Goal: Register for event/course

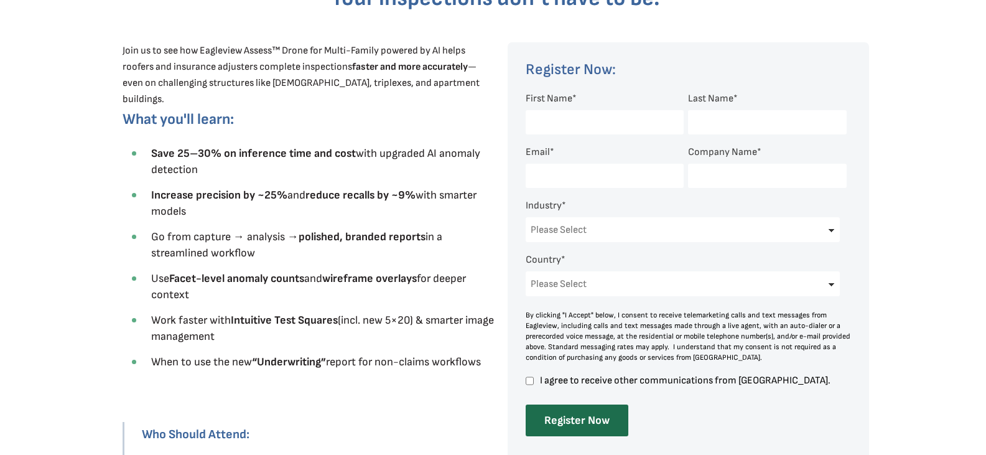
scroll to position [435, 0]
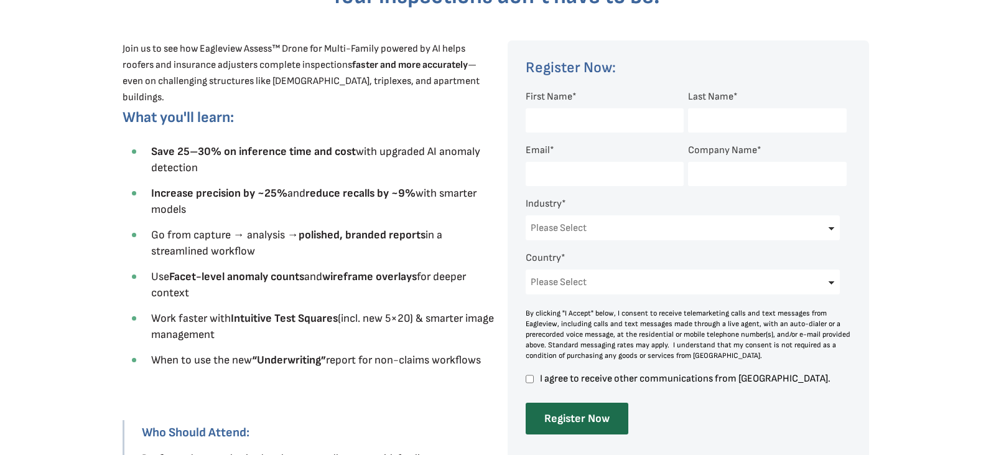
click at [613, 116] on input "First Name *" at bounding box center [604, 120] width 158 height 24
type input "[PERSON_NAME]"
type input "[PERSON_NAME][EMAIL_ADDRESS][PERSON_NAME][DOMAIN_NAME]"
type input "[US_STATE] Farmers Mutual"
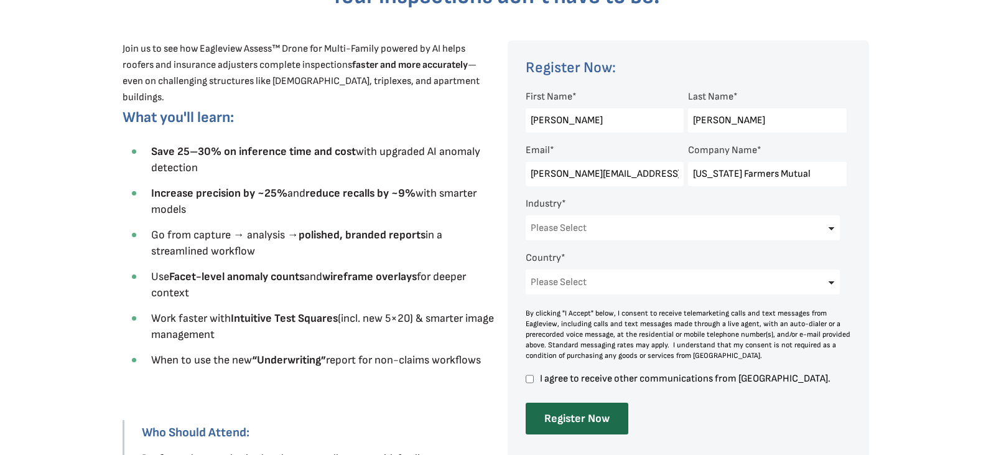
select select "[GEOGRAPHIC_DATA]"
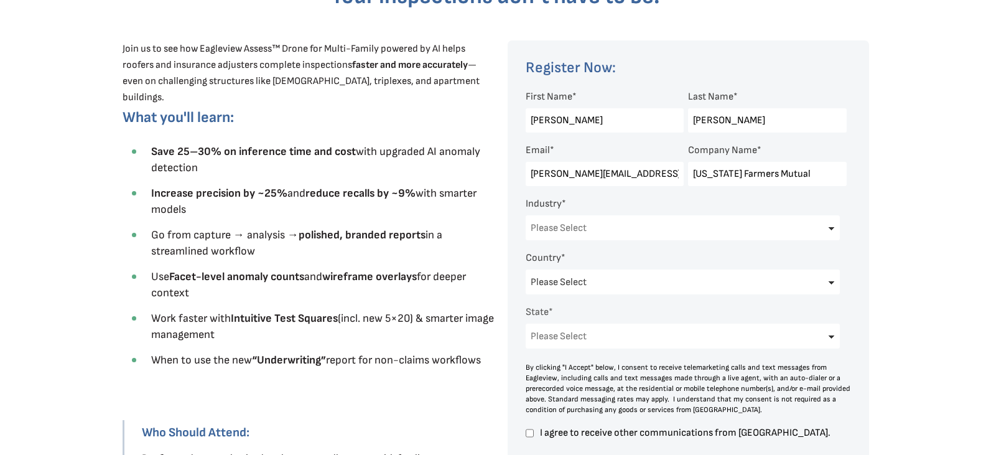
select select "[US_STATE]"
click at [721, 229] on select "Please Select Architects & Engineering Construction Electric/Gas Utilities Gove…" at bounding box center [682, 227] width 315 height 25
select select "Insurance"
click at [525, 215] on select "Please Select Architects & Engineering Construction Electric/Gas Utilities Gove…" at bounding box center [682, 227] width 315 height 25
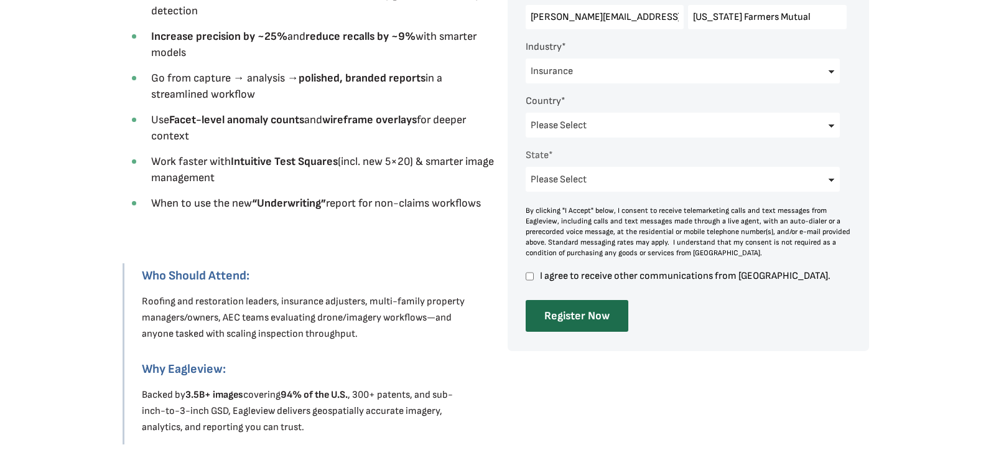
scroll to position [622, 0]
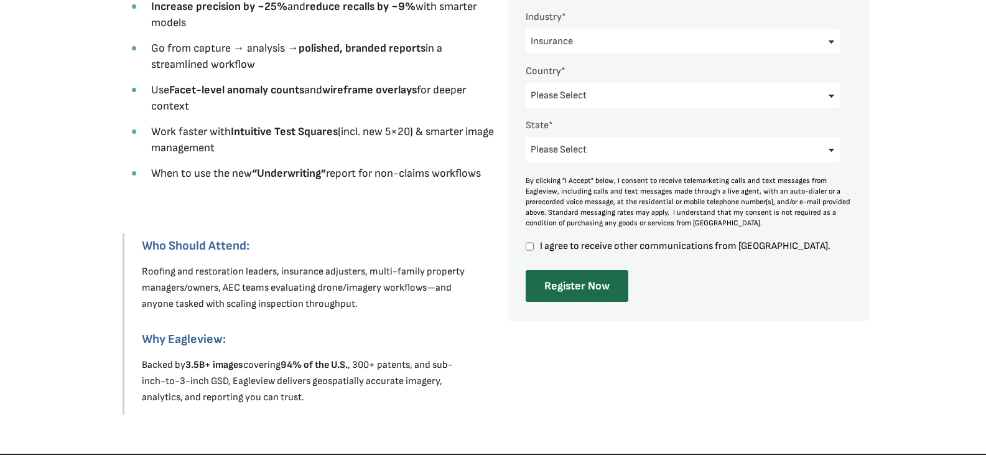
click at [529, 246] on input "I agree to receive other communications from [GEOGRAPHIC_DATA]." at bounding box center [529, 246] width 8 height 11
checkbox input "true"
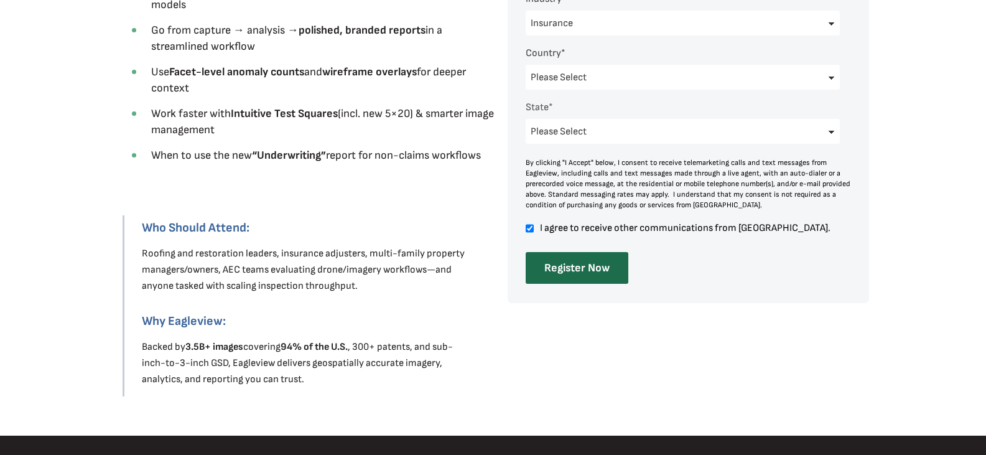
scroll to position [684, 0]
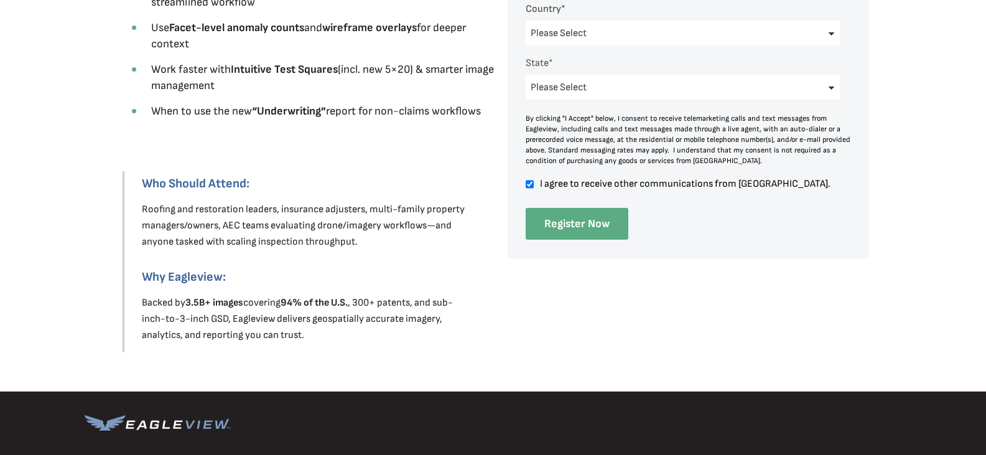
click at [571, 221] on input "Register Now" at bounding box center [576, 224] width 103 height 32
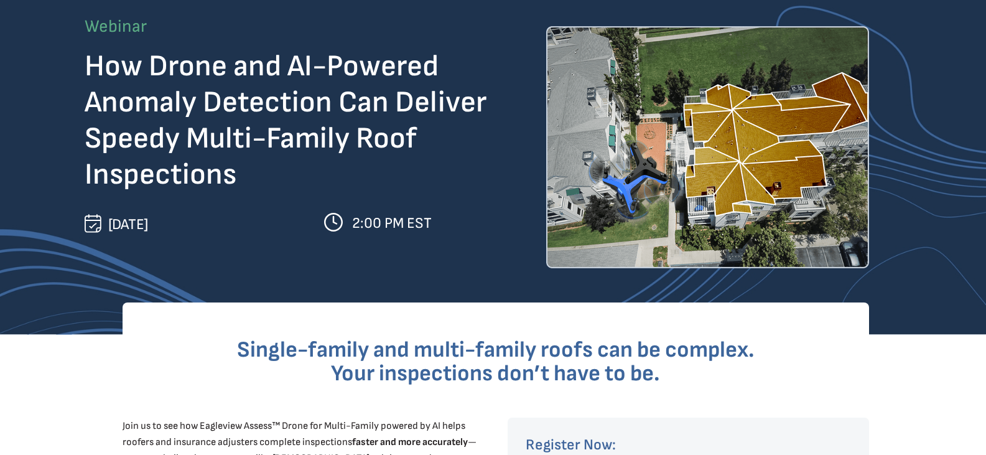
scroll to position [0, 0]
